Goal: Transaction & Acquisition: Purchase product/service

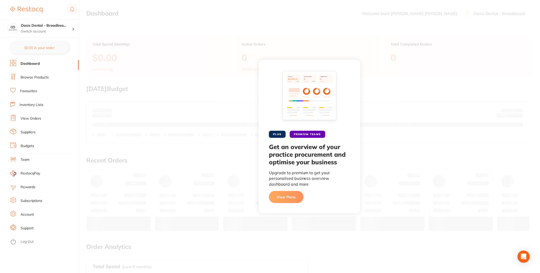
click at [40, 80] on link "Browse Products" at bounding box center [35, 77] width 28 height 5
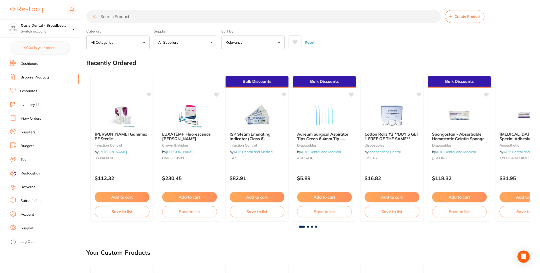
click at [206, 20] on input "search" at bounding box center [263, 16] width 355 height 13
paste input "ZC-70Z300R"
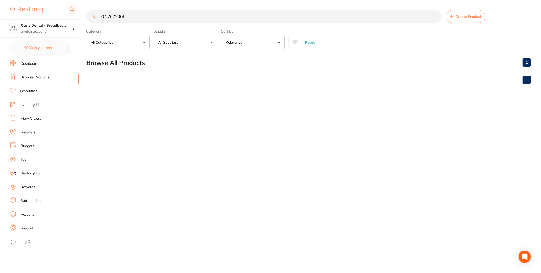
type input "ZC-70Z300R"
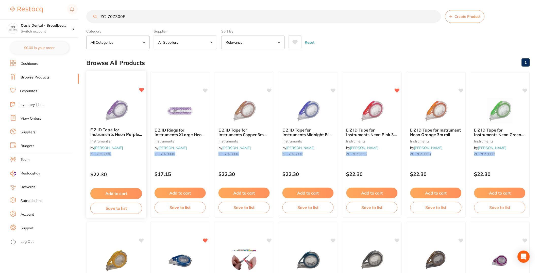
click at [126, 107] on img at bounding box center [115, 111] width 33 height 26
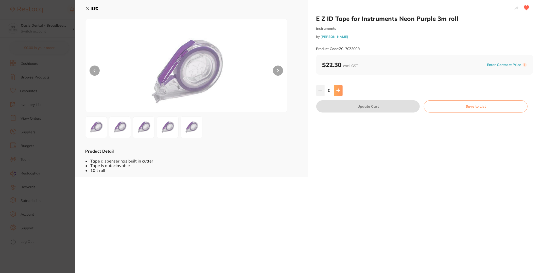
click at [341, 93] on button at bounding box center [338, 90] width 8 height 11
type input "1"
click at [367, 107] on button "Update Cart" at bounding box center [368, 106] width 104 height 12
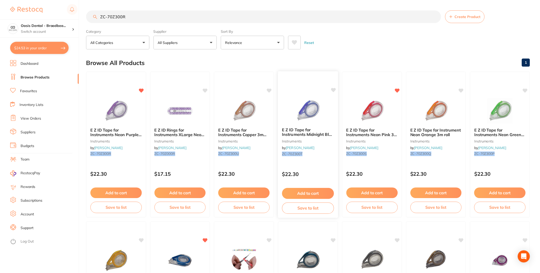
scroll to position [16, 0]
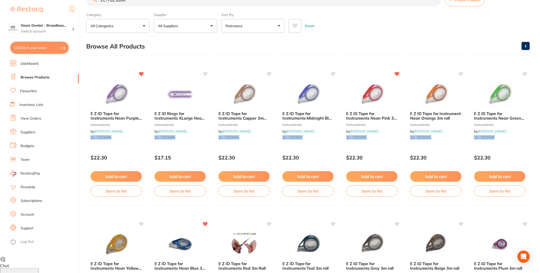
click at [34, 44] on button "$24.53 in your order" at bounding box center [39, 48] width 59 height 12
checkbox input "true"
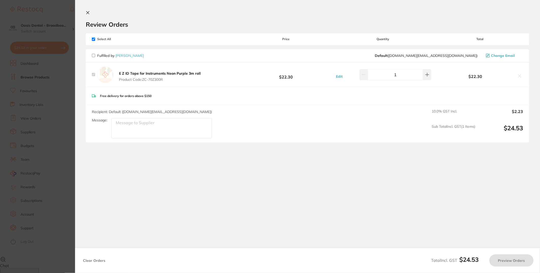
checkbox input "true"
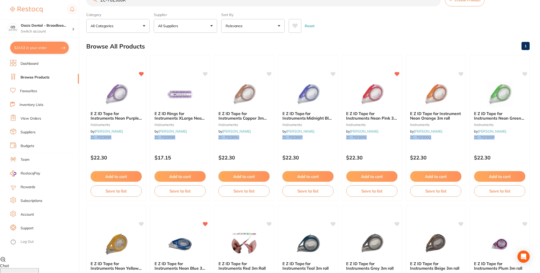
click at [43, 51] on button "$24.53 in your order" at bounding box center [39, 48] width 59 height 12
checkbox input "true"
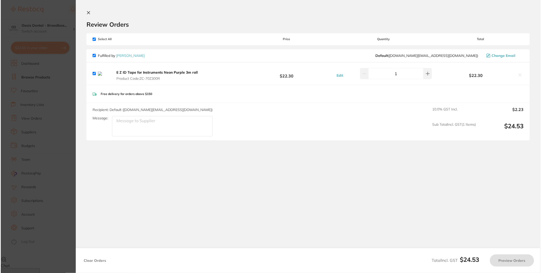
scroll to position [0, 0]
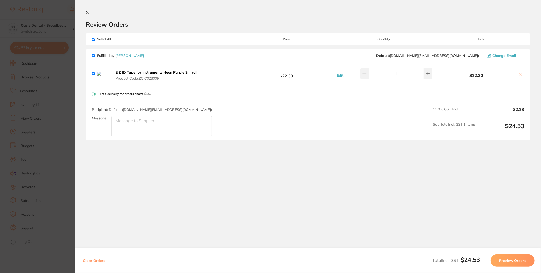
click at [519, 75] on icon at bounding box center [521, 75] width 4 height 4
click at [521, 74] on icon at bounding box center [521, 75] width 4 height 4
checkbox input "false"
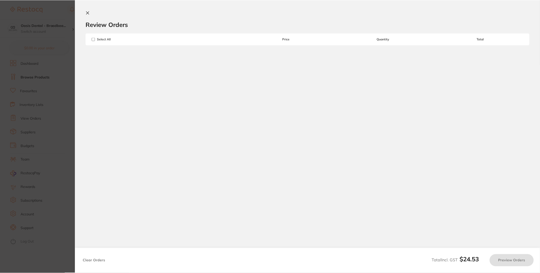
scroll to position [16, 0]
